Goal: Information Seeking & Learning: Learn about a topic

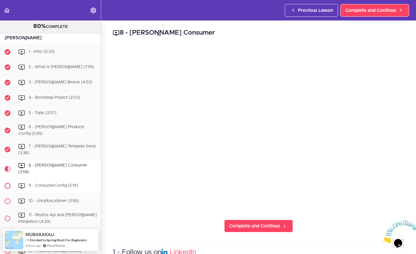
scroll to position [2747, 0]
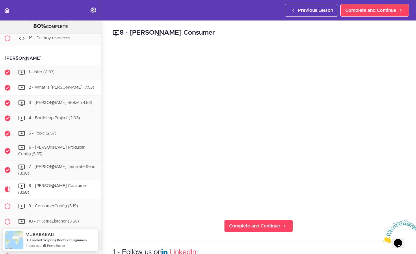
click at [69, 85] on span "2 - What is [PERSON_NAME] (7:55)" at bounding box center [62, 87] width 66 height 4
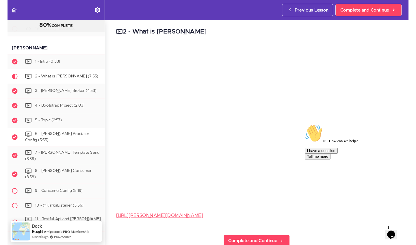
scroll to position [2752, 0]
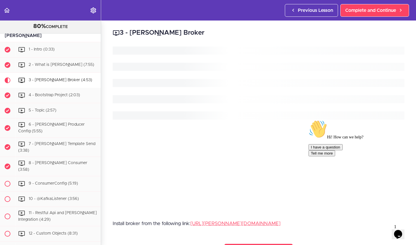
scroll to position [2779, 0]
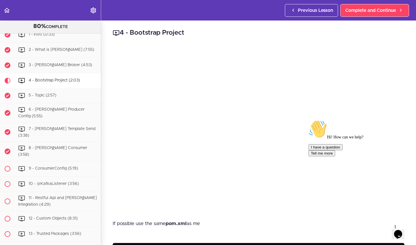
scroll to position [2794, 0]
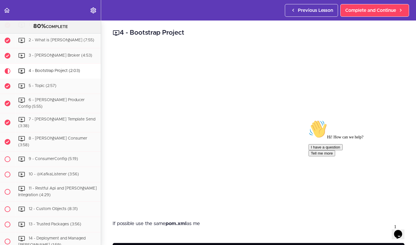
click at [399, 230] on icon "$i18n('chat', 'chat_widget')" at bounding box center [398, 234] width 8 height 9
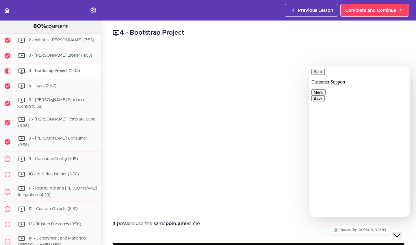
click at [402, 232] on button "Close Chat This icon closes the chat window." at bounding box center [397, 236] width 10 height 8
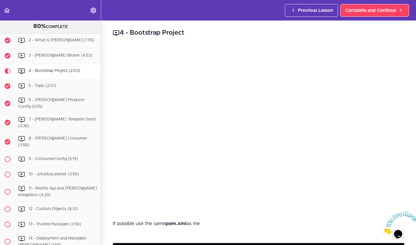
click at [347, 223] on p "If possible use the same pom.xml as me" at bounding box center [259, 223] width 292 height 9
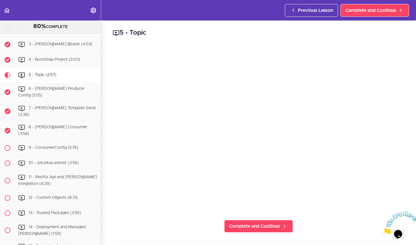
scroll to position [2809, 0]
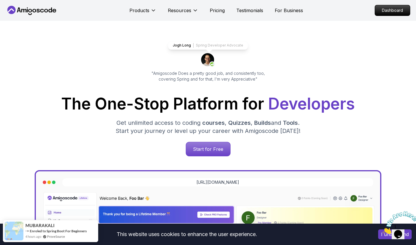
scroll to position [7, 0]
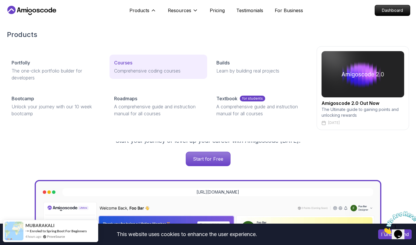
click at [126, 64] on p "Courses" at bounding box center [123, 62] width 18 height 7
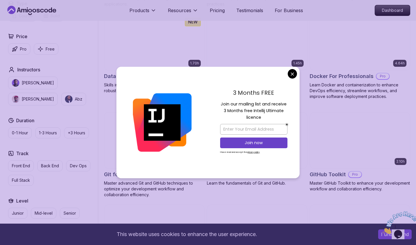
scroll to position [529, 0]
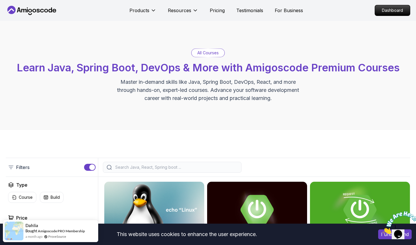
scroll to position [0, 0]
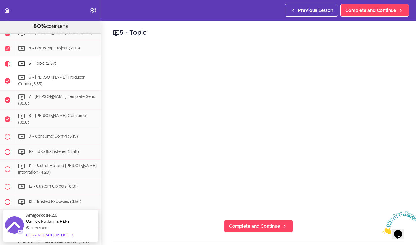
click at [53, 75] on span "6 - [PERSON_NAME] Producer Config (5:55)" at bounding box center [51, 80] width 66 height 11
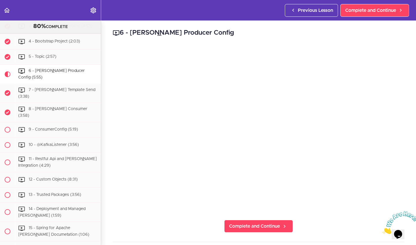
scroll to position [2825, 0]
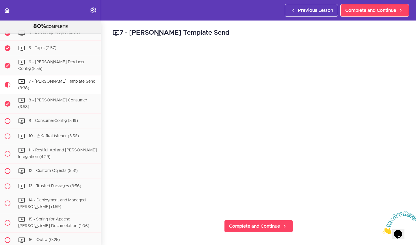
scroll to position [2840, 0]
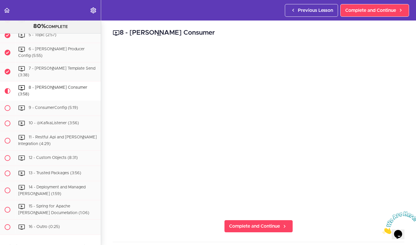
scroll to position [2855, 0]
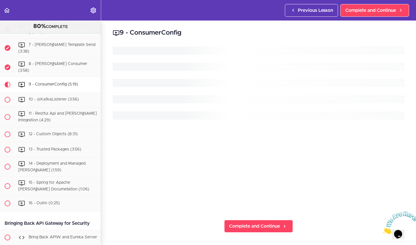
scroll to position [2870, 0]
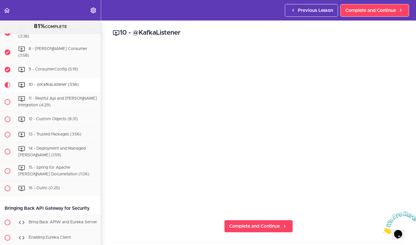
scroll to position [2886, 0]
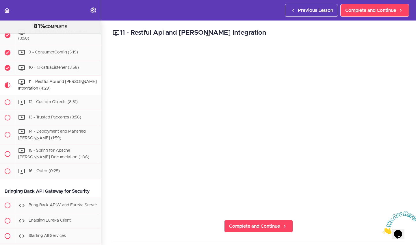
scroll to position [2901, 0]
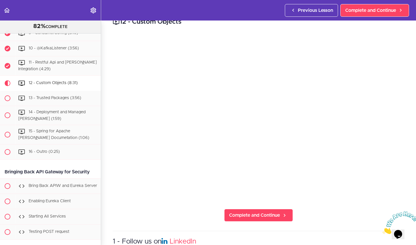
scroll to position [12, 0]
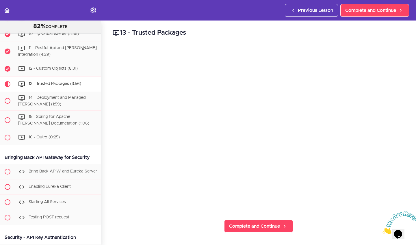
scroll to position [2935, 0]
